Goal: Task Accomplishment & Management: Use online tool/utility

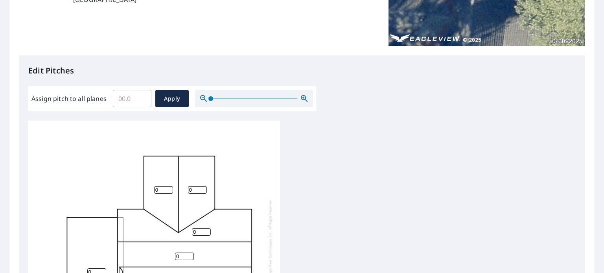
scroll to position [8, 0]
click at [169, 184] on input "1" at bounding box center [163, 187] width 19 height 7
click at [169, 184] on input "2" at bounding box center [163, 187] width 19 height 7
click at [169, 184] on input "3" at bounding box center [163, 187] width 19 height 7
type input "4"
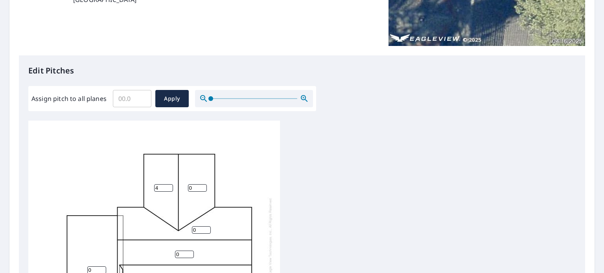
click at [169, 184] on input "4" at bounding box center [163, 187] width 19 height 7
click at [202, 184] on input "1" at bounding box center [197, 187] width 19 height 7
click at [202, 184] on input "2" at bounding box center [197, 187] width 19 height 7
click at [202, 184] on input "3" at bounding box center [197, 187] width 19 height 7
type input "4"
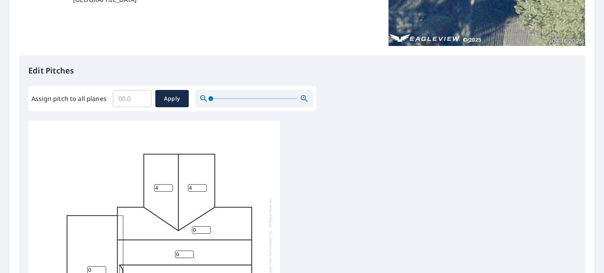
click at [202, 184] on input "4" at bounding box center [197, 187] width 19 height 7
click at [206, 226] on input "1" at bounding box center [201, 229] width 19 height 7
click at [206, 226] on input "2" at bounding box center [201, 229] width 19 height 7
click at [206, 226] on input "3" at bounding box center [201, 229] width 19 height 7
click at [206, 226] on input "4" at bounding box center [201, 229] width 19 height 7
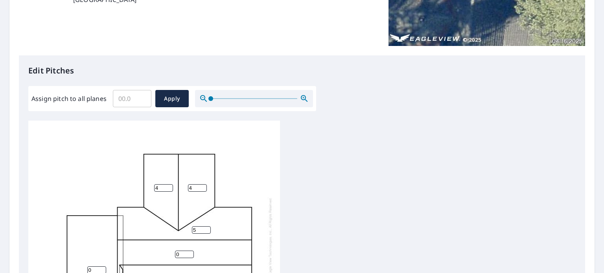
click at [206, 226] on input "5" at bounding box center [201, 229] width 19 height 7
click at [206, 226] on input "6" at bounding box center [201, 229] width 19 height 7
click at [206, 226] on input "7" at bounding box center [201, 229] width 19 height 7
click at [206, 226] on input "8" at bounding box center [201, 229] width 19 height 7
click at [206, 226] on input "9" at bounding box center [201, 229] width 19 height 7
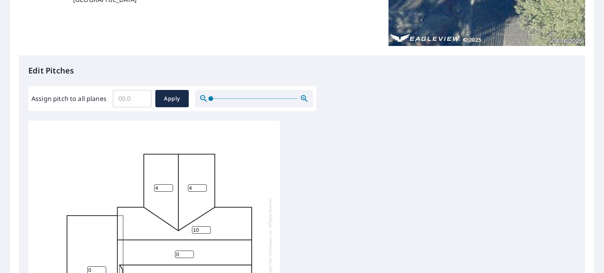
click at [206, 226] on input "10" at bounding box center [201, 229] width 19 height 7
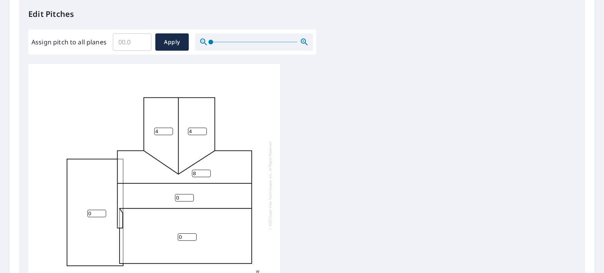
scroll to position [223, 0]
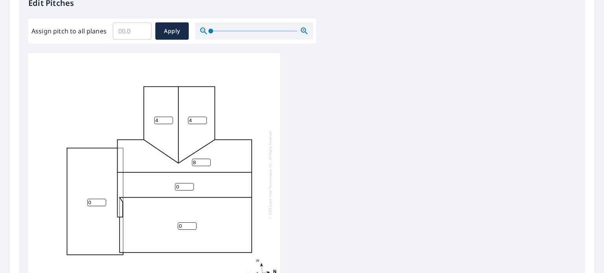
type input "8"
click at [191, 183] on input "1" at bounding box center [184, 186] width 19 height 7
click at [191, 183] on input "2" at bounding box center [184, 186] width 19 height 7
click at [191, 183] on input "3" at bounding box center [184, 186] width 19 height 7
click at [191, 183] on input "4" at bounding box center [184, 186] width 19 height 7
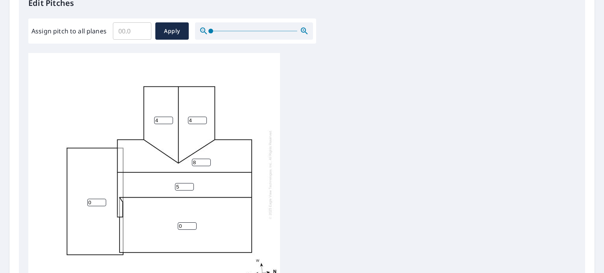
click at [191, 183] on input "5" at bounding box center [184, 186] width 19 height 7
click at [191, 183] on input "6" at bounding box center [184, 186] width 19 height 7
click at [191, 183] on input "7" at bounding box center [184, 186] width 19 height 7
click at [191, 183] on input "8" at bounding box center [184, 186] width 19 height 7
click at [191, 183] on input "9" at bounding box center [184, 186] width 19 height 7
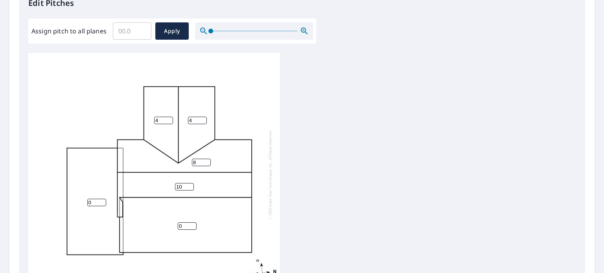
type input "10"
click at [191, 183] on input "10" at bounding box center [184, 186] width 19 height 7
click at [193, 222] on input "1" at bounding box center [187, 225] width 19 height 7
type input "2"
click at [193, 222] on input "2" at bounding box center [187, 225] width 19 height 7
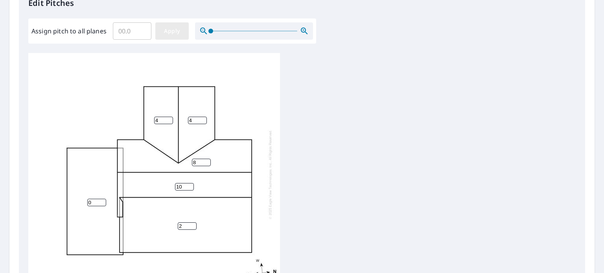
click at [170, 37] on button "Apply" at bounding box center [171, 30] width 33 height 17
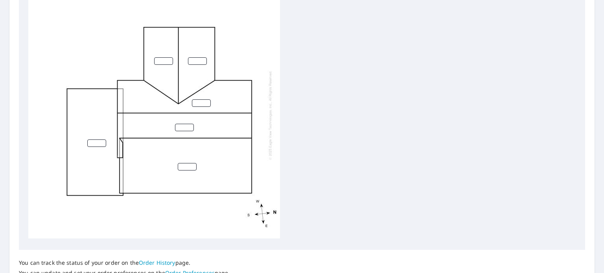
scroll to position [286, 0]
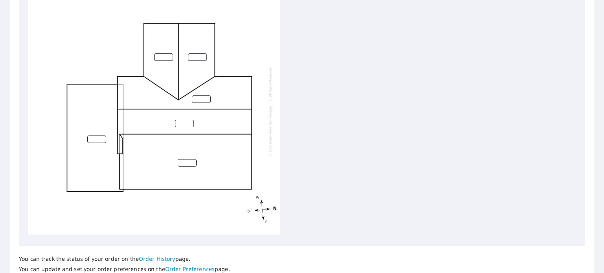
click at [165, 53] on input "number" at bounding box center [163, 56] width 19 height 7
type input "4"
click at [196, 53] on input "number" at bounding box center [197, 56] width 19 height 7
type input "4"
click at [197, 95] on input "number" at bounding box center [201, 98] width 19 height 7
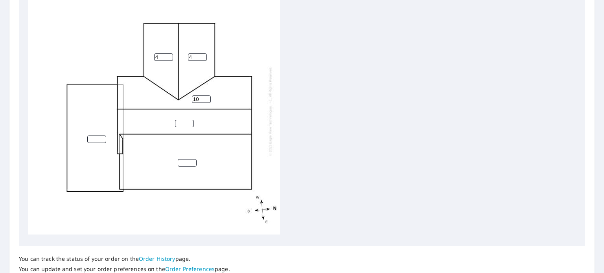
type input "10"
click at [183, 120] on input "number" at bounding box center [184, 123] width 19 height 7
type input "10"
click at [186, 159] on input "number" at bounding box center [187, 162] width 19 height 7
type input "1"
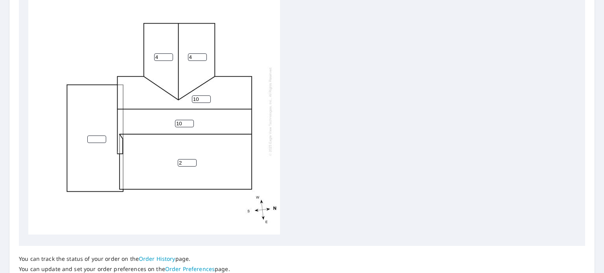
type input "2"
click at [97, 136] on input "number" at bounding box center [96, 139] width 19 height 7
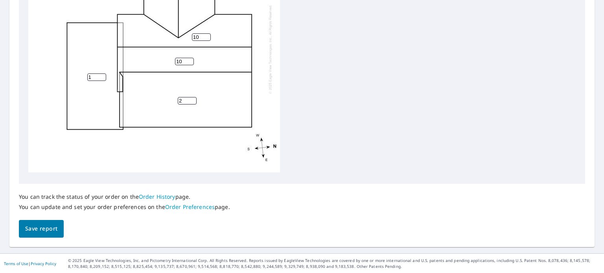
type input "1"
click at [47, 232] on span "Save report" at bounding box center [41, 229] width 32 height 10
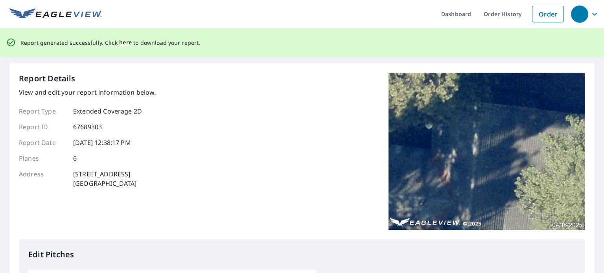
scroll to position [0, 0]
click at [119, 44] on span "here" at bounding box center [125, 43] width 13 height 10
